Goal: Task Accomplishment & Management: Manage account settings

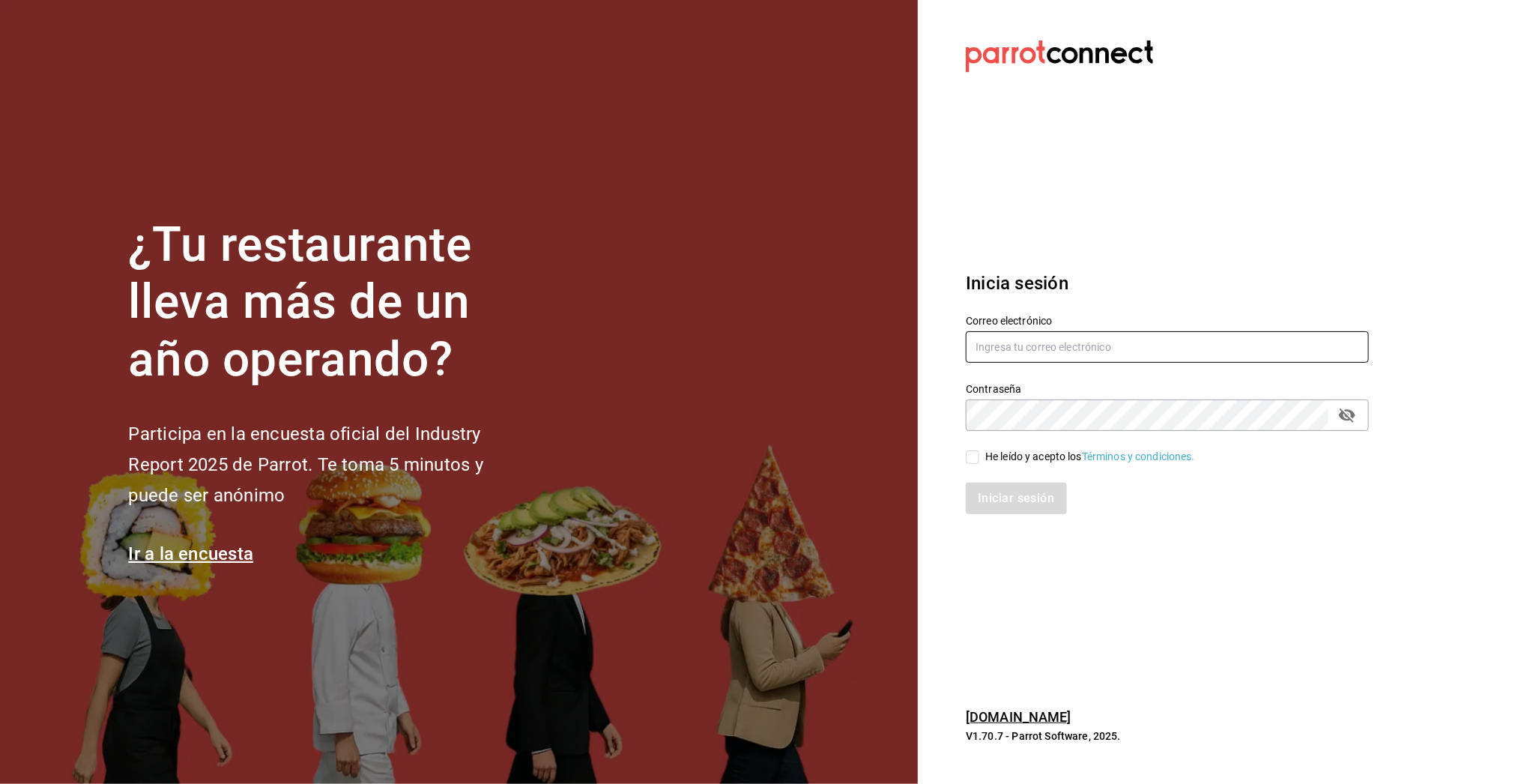
click at [1054, 351] on input "text" at bounding box center [1167, 346] width 403 height 31
paste input "[EMAIL_ADDRESS][DOMAIN_NAME]"
type input "[EMAIL_ADDRESS][DOMAIN_NAME]"
click at [1039, 459] on div "He leído y acepto los Términos y condiciones." at bounding box center [1090, 457] width 210 height 16
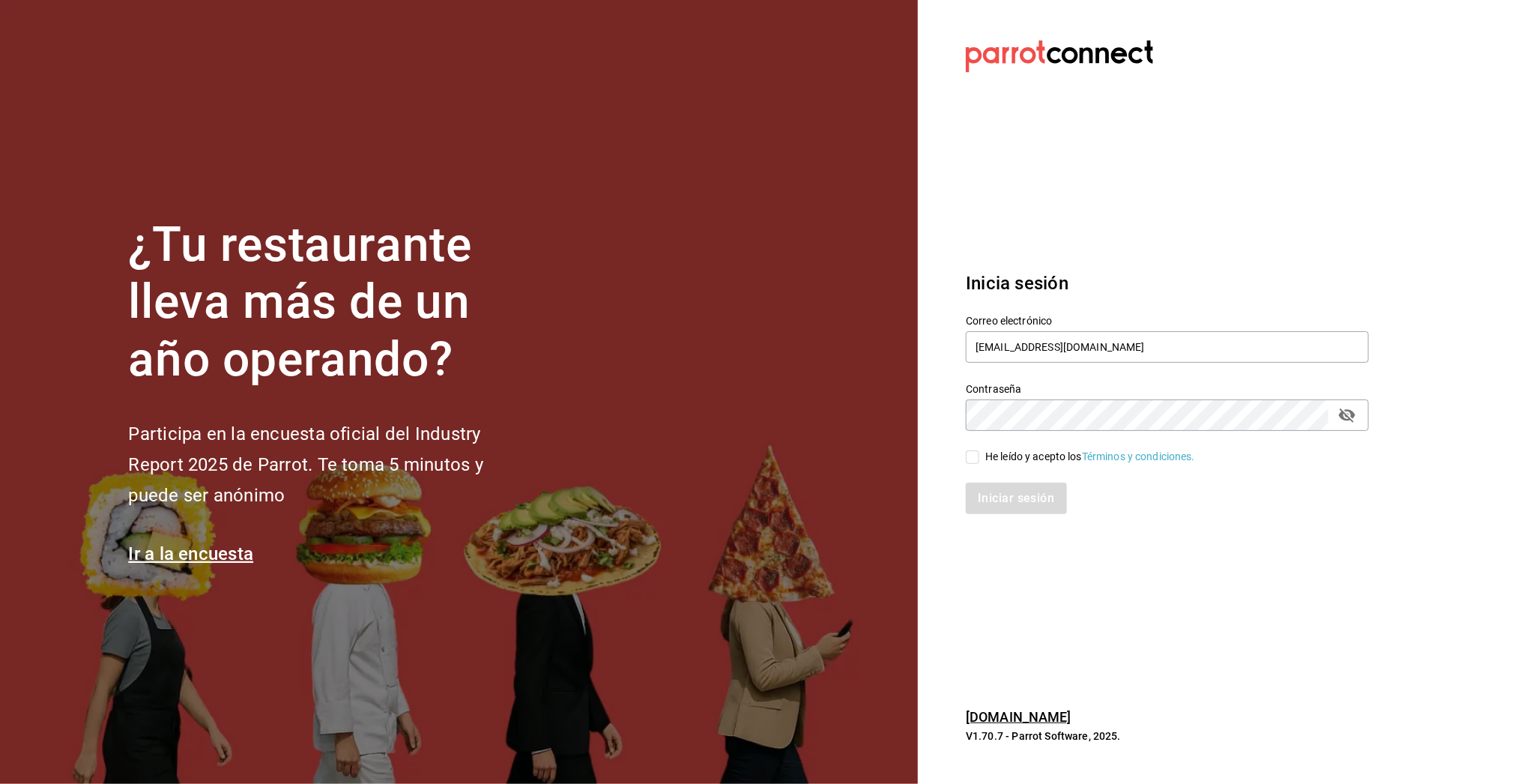
click at [980, 459] on input "He leído y acepto los Términos y condiciones." at bounding box center [972, 457] width 13 height 13
checkbox input "true"
click at [1028, 493] on button "Iniciar sesión" at bounding box center [1017, 498] width 102 height 31
click at [1004, 347] on input "text" at bounding box center [1167, 346] width 403 height 31
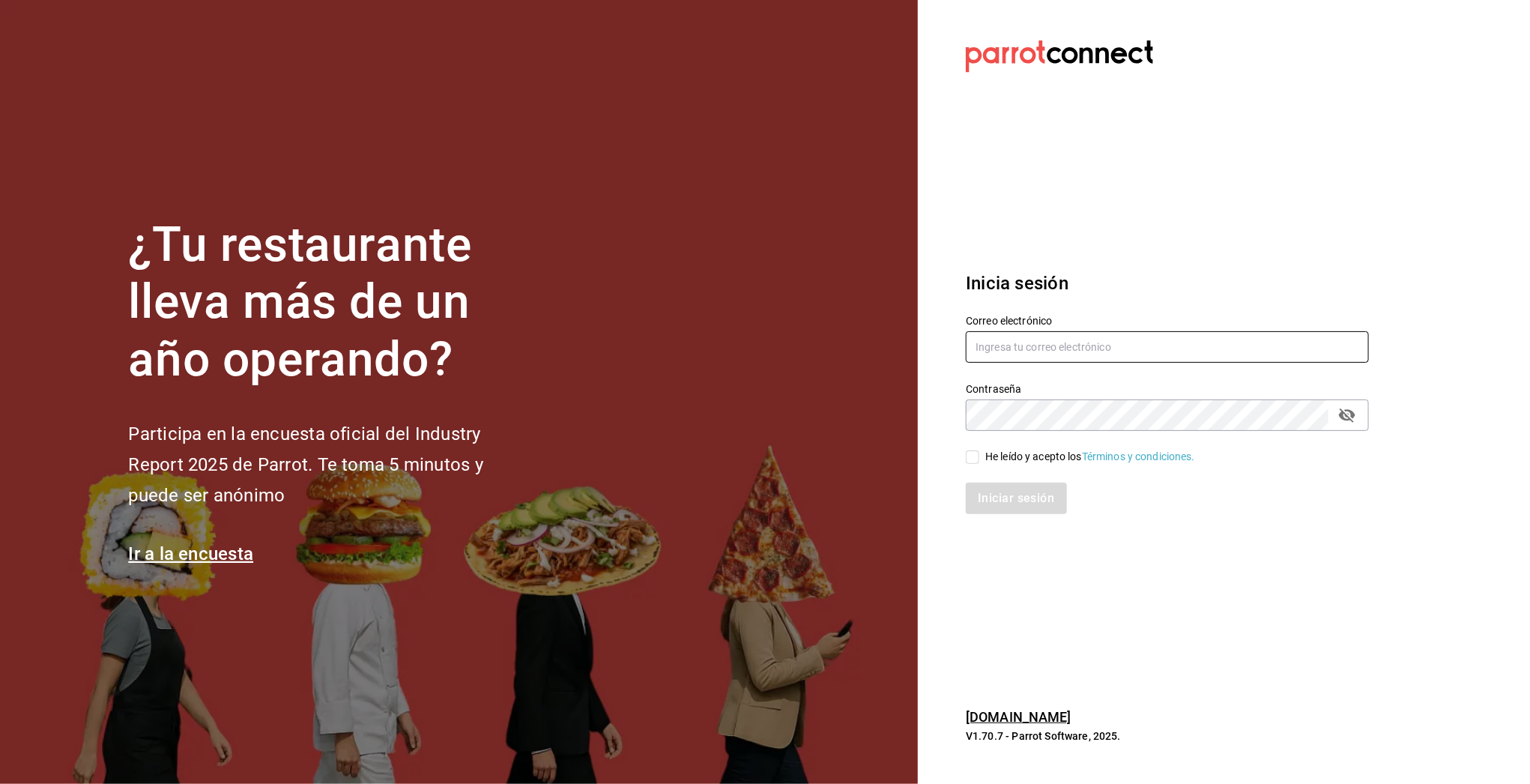
click at [1004, 347] on input "text" at bounding box center [1167, 346] width 403 height 31
paste input "[EMAIL_ADDRESS][DOMAIN_NAME]"
type input "[EMAIL_ADDRESS][DOMAIN_NAME]"
click at [1044, 456] on div "He leído y acepto los Términos y condiciones." at bounding box center [1090, 457] width 210 height 16
click at [980, 456] on input "He leído y acepto los Términos y condiciones." at bounding box center [972, 457] width 13 height 13
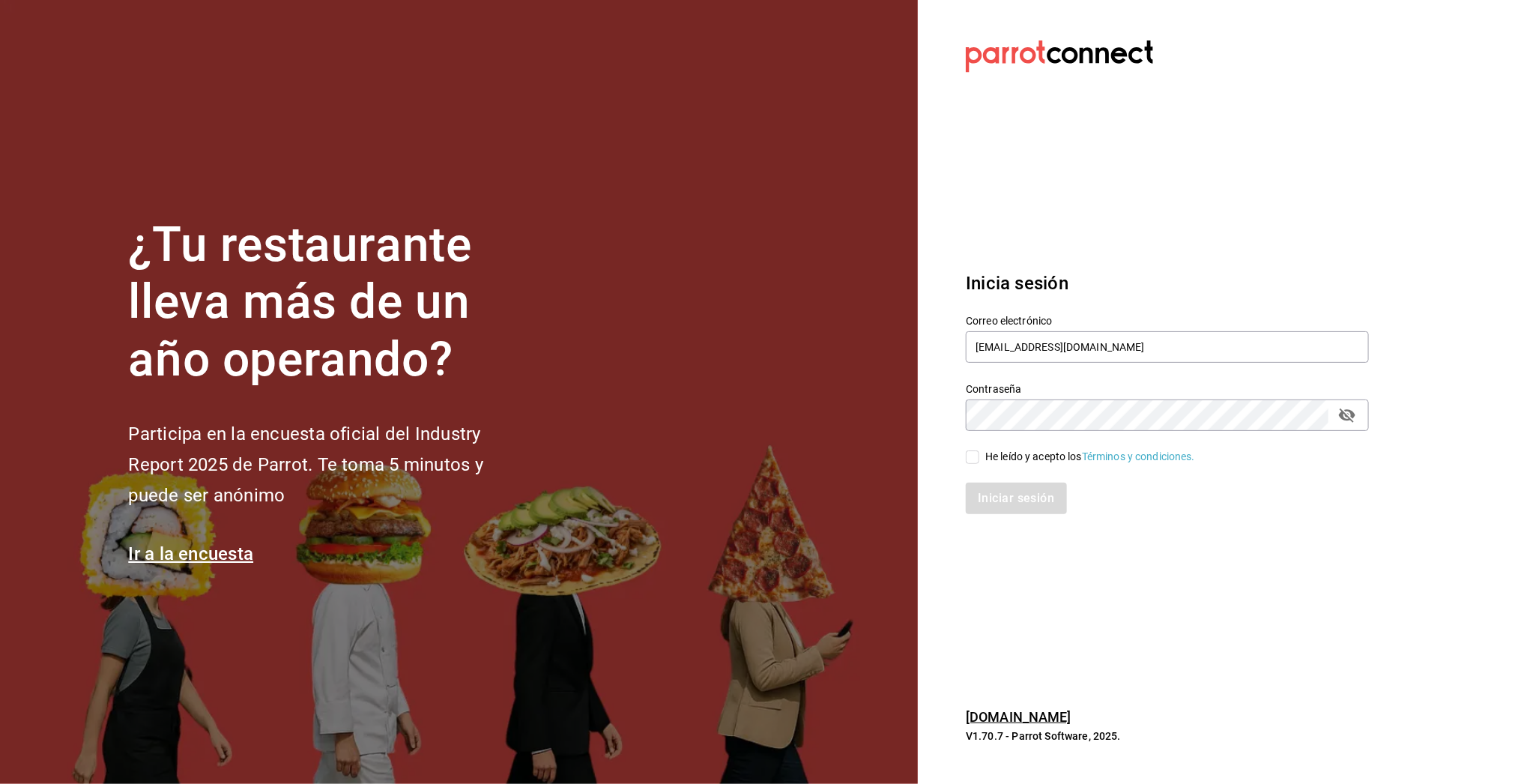
checkbox input "true"
click at [1027, 498] on button "Iniciar sesión" at bounding box center [1017, 498] width 102 height 31
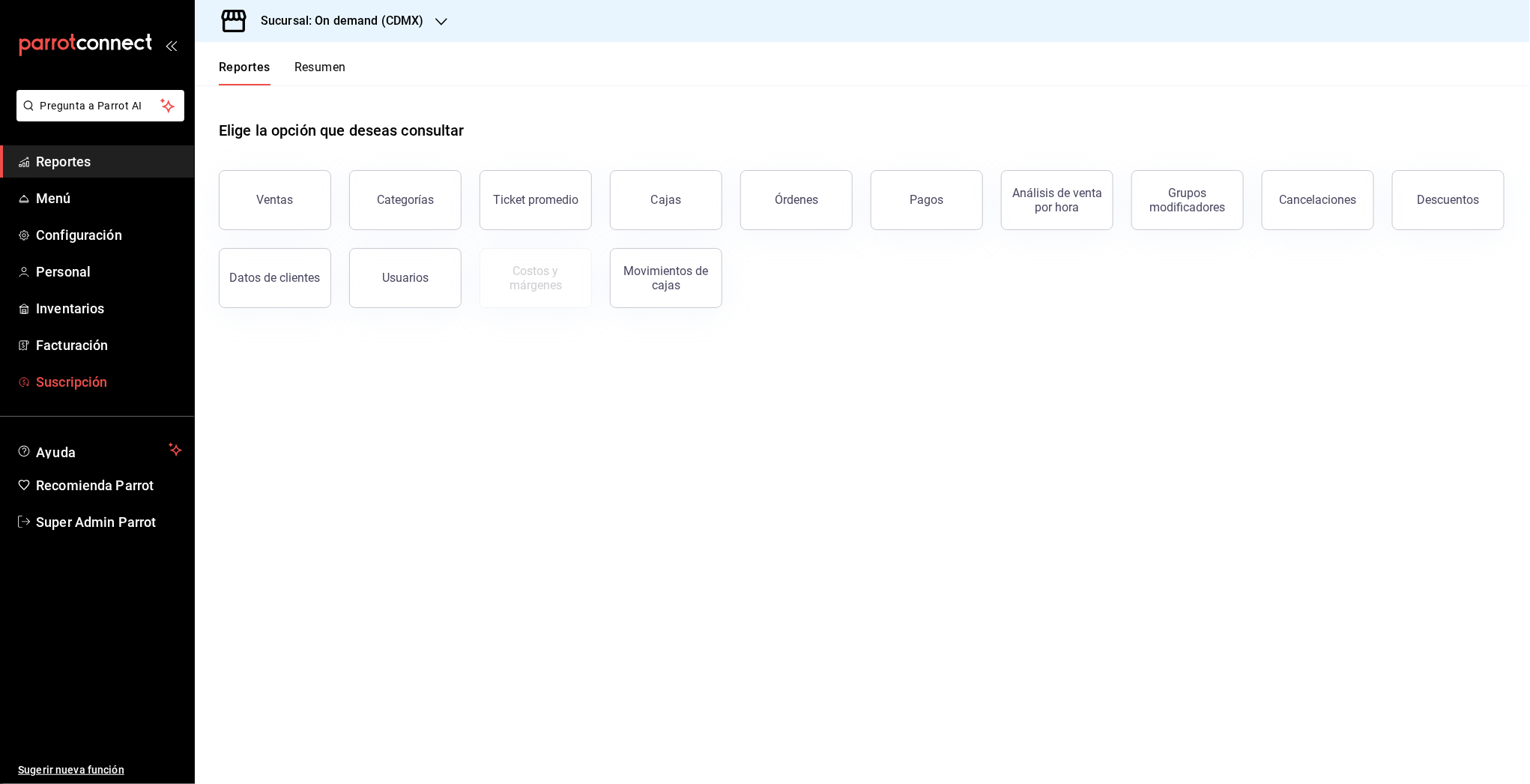
click at [80, 369] on link "Suscripción" at bounding box center [97, 382] width 194 height 32
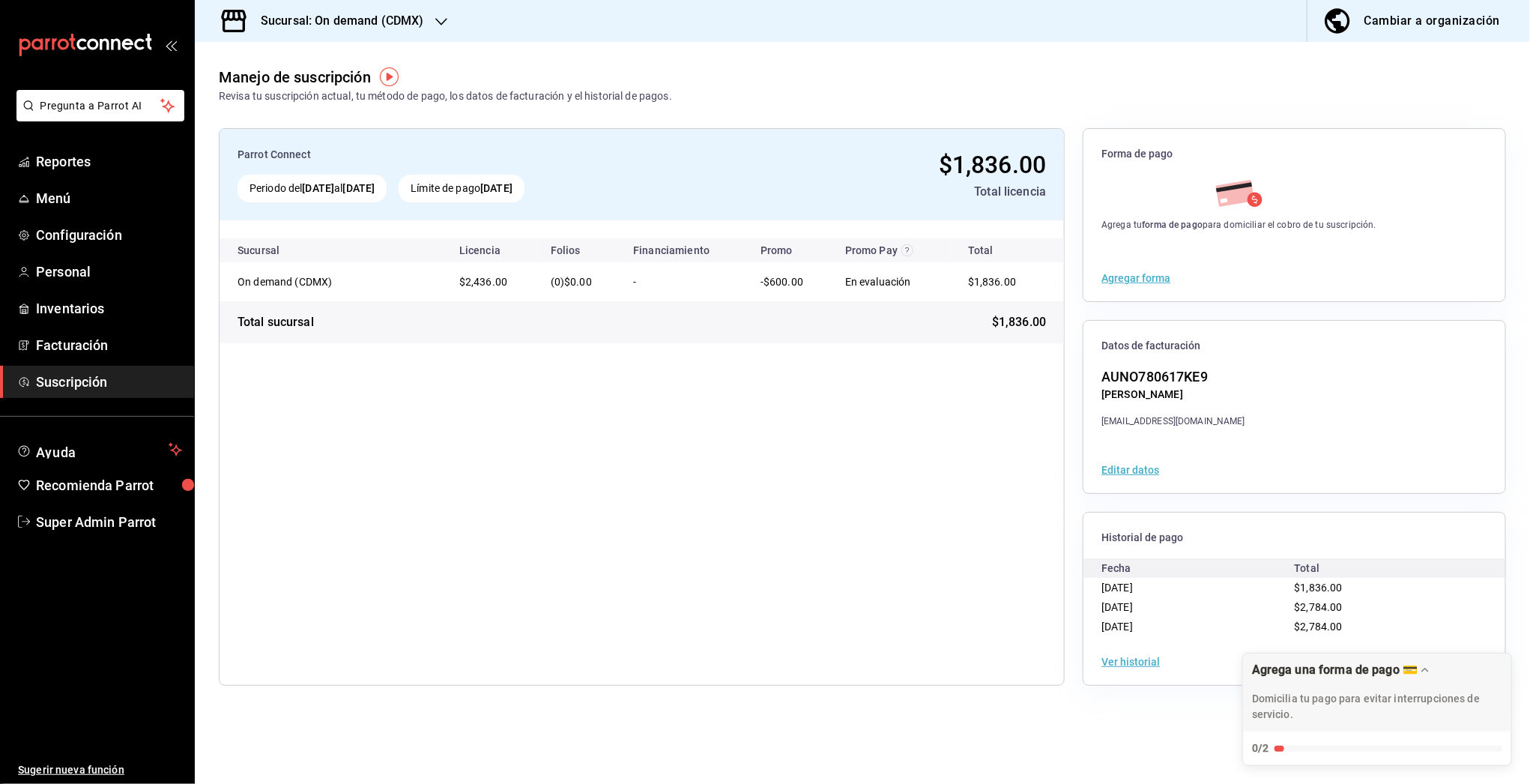
click at [1298, 583] on span "$1,836.00" at bounding box center [1318, 587] width 48 height 12
drag, startPoint x: 1298, startPoint y: 583, endPoint x: 1340, endPoint y: 584, distance: 42.0
click at [1340, 584] on span "$1,836.00" at bounding box center [1318, 587] width 48 height 12
copy span "1,836.00"
